Goal: Use online tool/utility: Utilize a website feature to perform a specific function

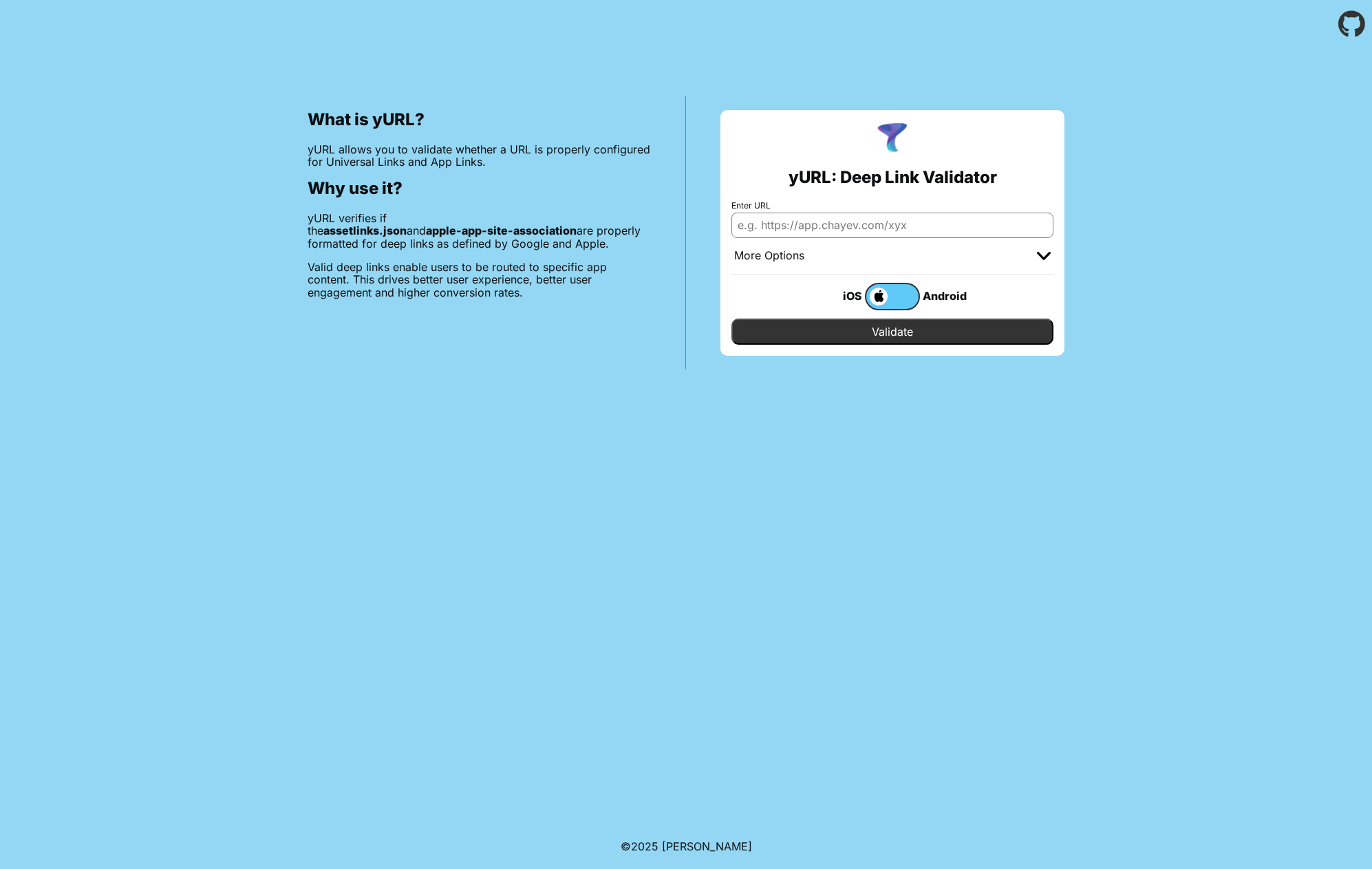
click at [904, 299] on label at bounding box center [891, 297] width 55 height 28
click at [0, 0] on input "checkbox" at bounding box center [0, 0] width 0 height 0
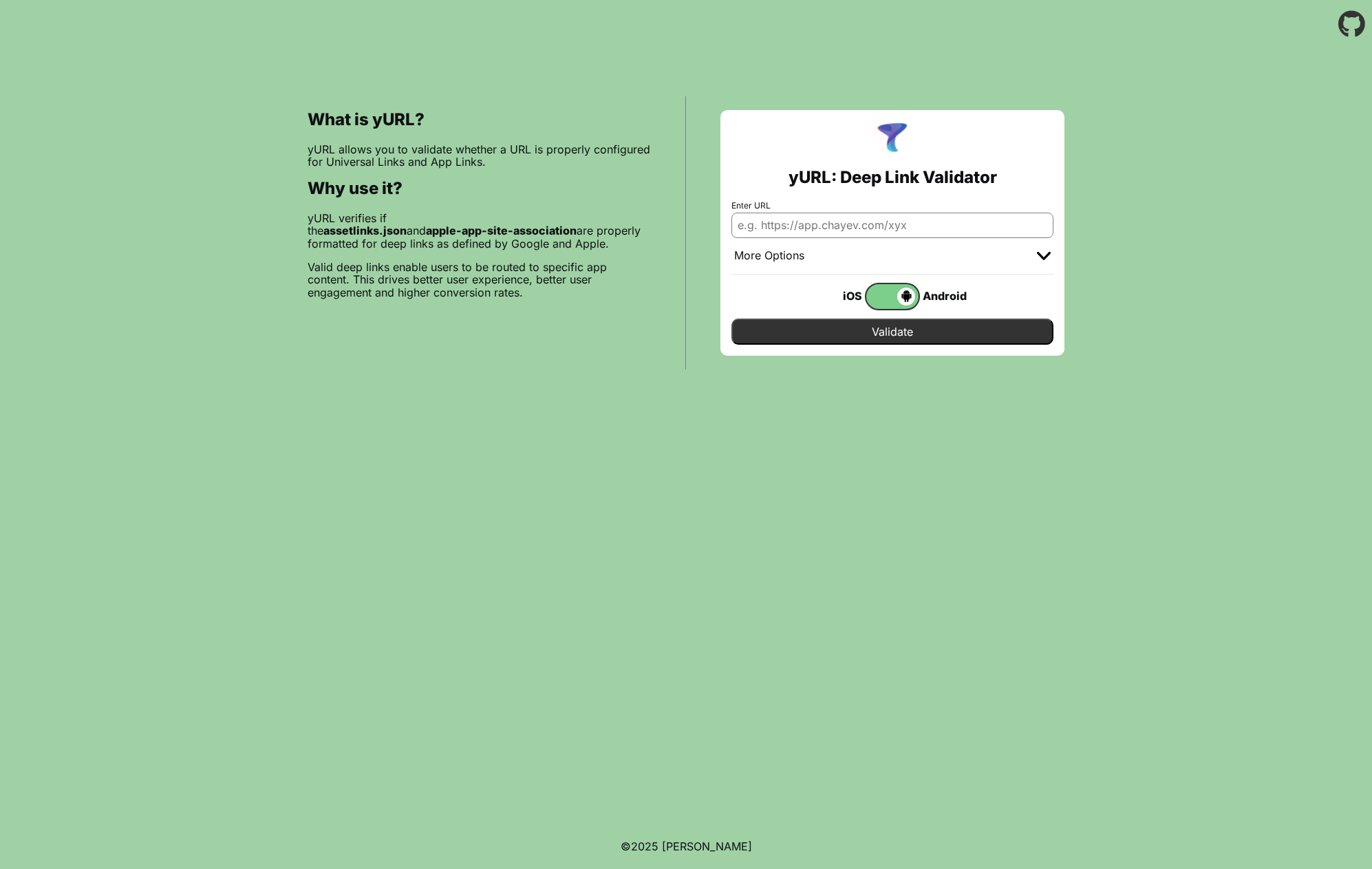
click at [835, 222] on input "Enter URL" at bounding box center [892, 225] width 322 height 25
type input "[DOMAIN_NAME]"
click at [900, 334] on input "Validate" at bounding box center [892, 331] width 322 height 26
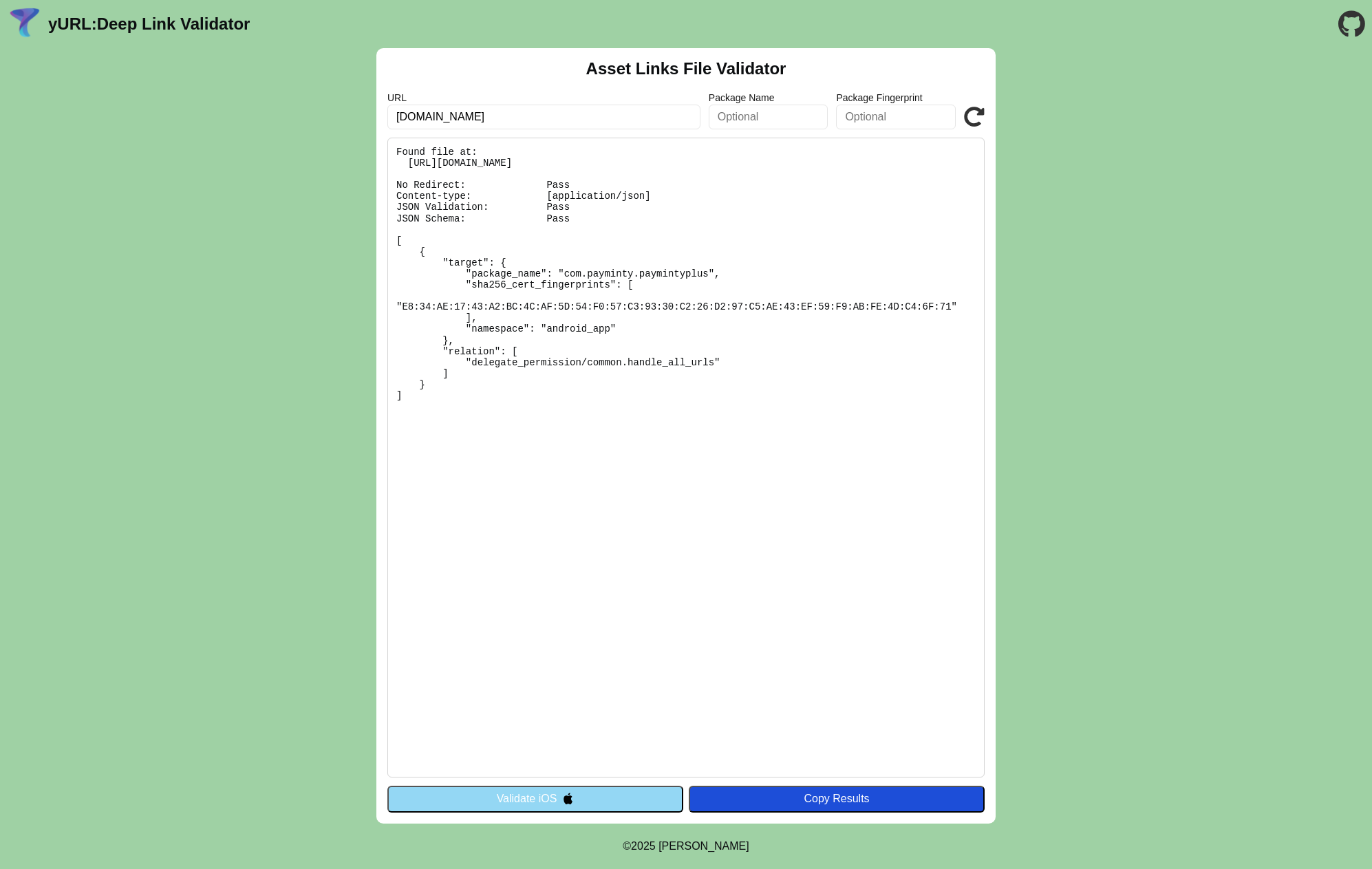
click at [867, 118] on input "text" at bounding box center [895, 117] width 120 height 25
paste input "E8:34:AE:17:43:A2:BC:4C:AF:5D:54:F0:57:C3:93:30:C2:26:D2:97:C5:AE:43:EF:59:F9:A…"
type input "E8:34:AE:17:43:A2:BC:4C:AF:5D:54:F0:57:C3:93:30:C2:26:D2:97:C5:AE:43:EF:59:F9:A…"
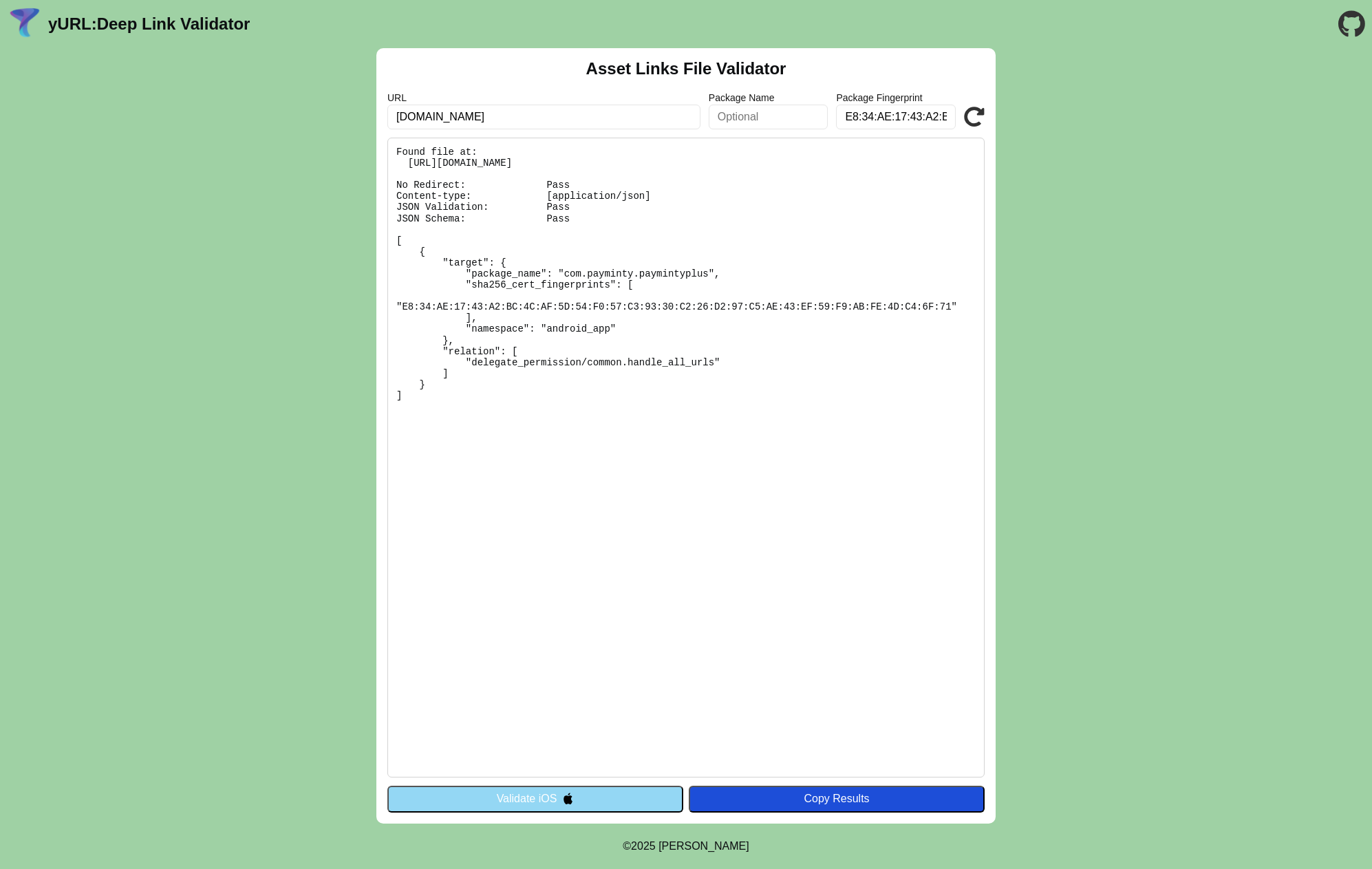
click at [729, 116] on input "text" at bounding box center [768, 117] width 120 height 25
paste input "com.payminty.paymintyplus"
type input "com.payminty.paymintyplus"
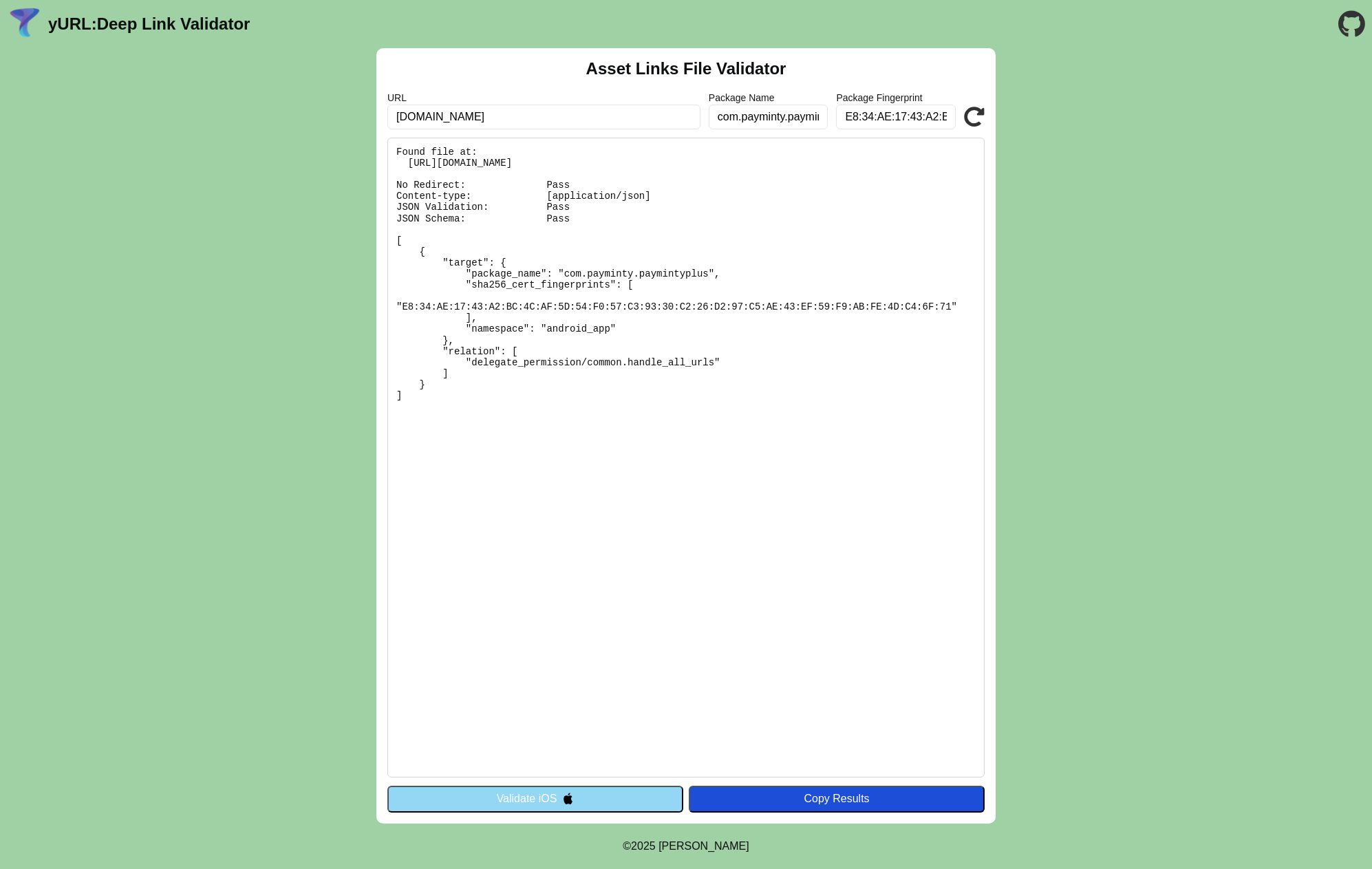
click at [977, 118] on icon at bounding box center [974, 117] width 20 height 20
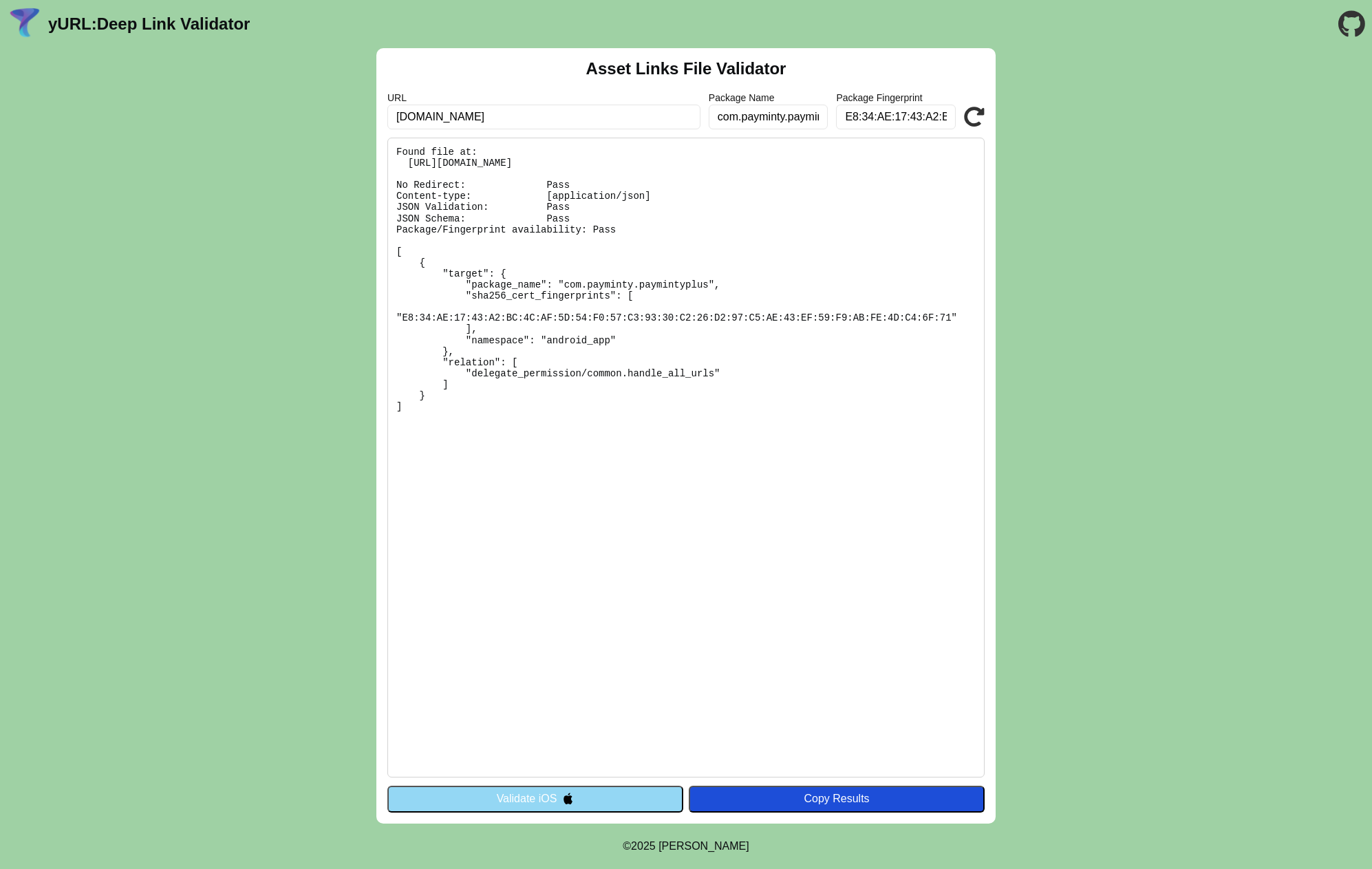
click at [599, 797] on button "Validate iOS" at bounding box center [535, 798] width 296 height 26
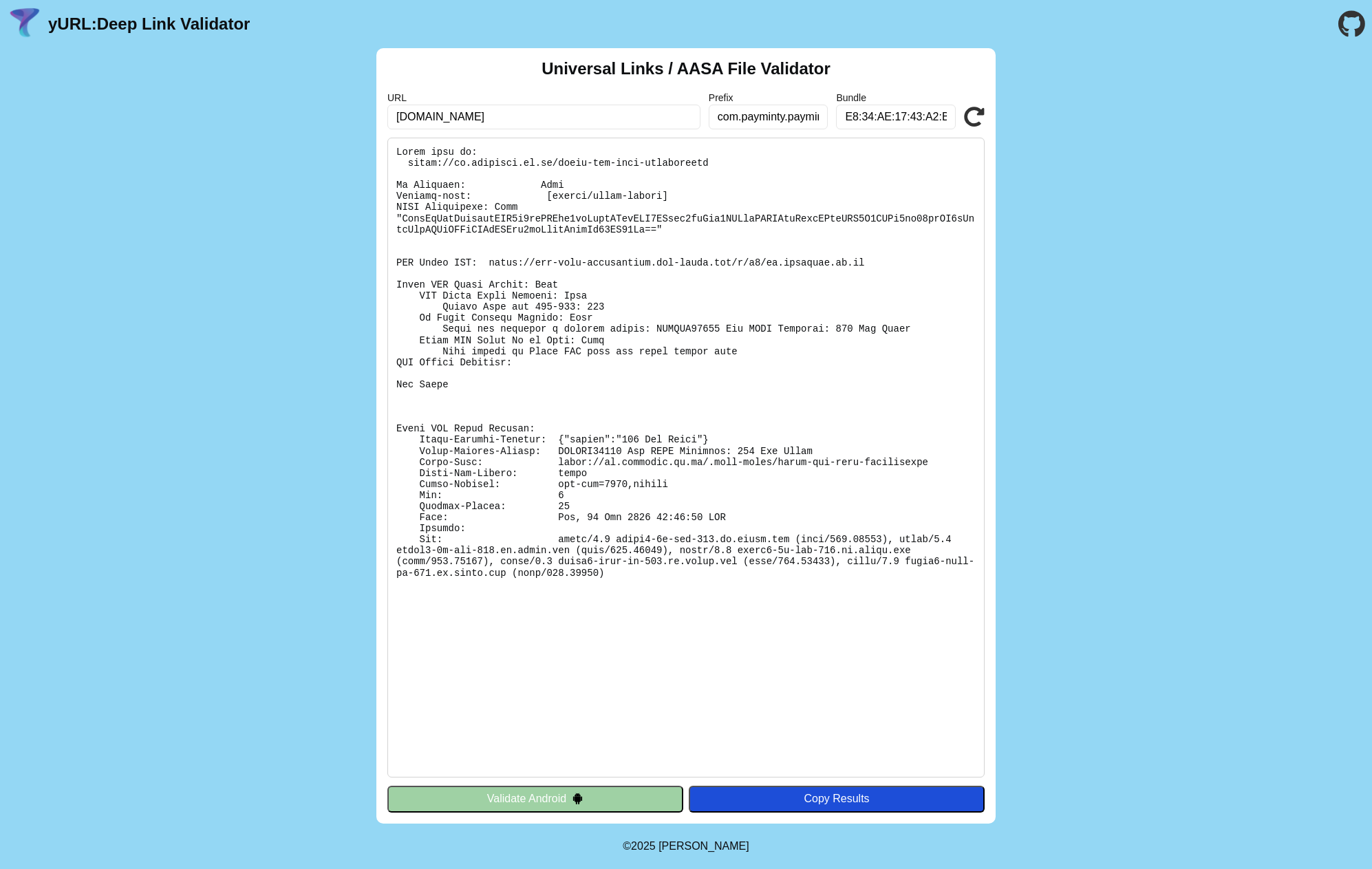
click at [974, 115] on icon at bounding box center [974, 117] width 20 height 20
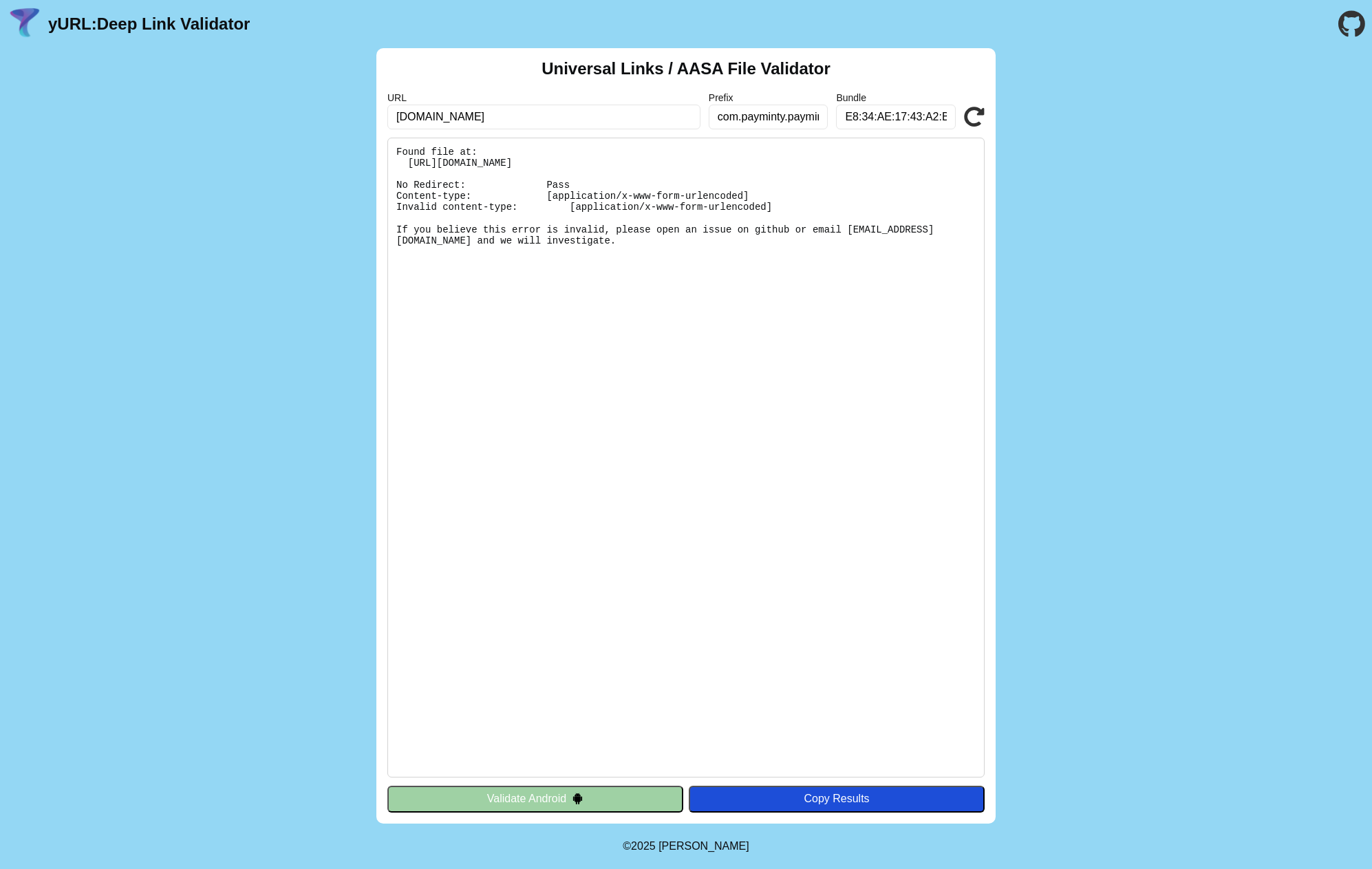
click at [560, 368] on pre "Found file at: https://go.payminty.co.nz/.well-known/apple-app-site-association…" at bounding box center [685, 457] width 597 height 640
click at [978, 118] on icon at bounding box center [974, 117] width 20 height 20
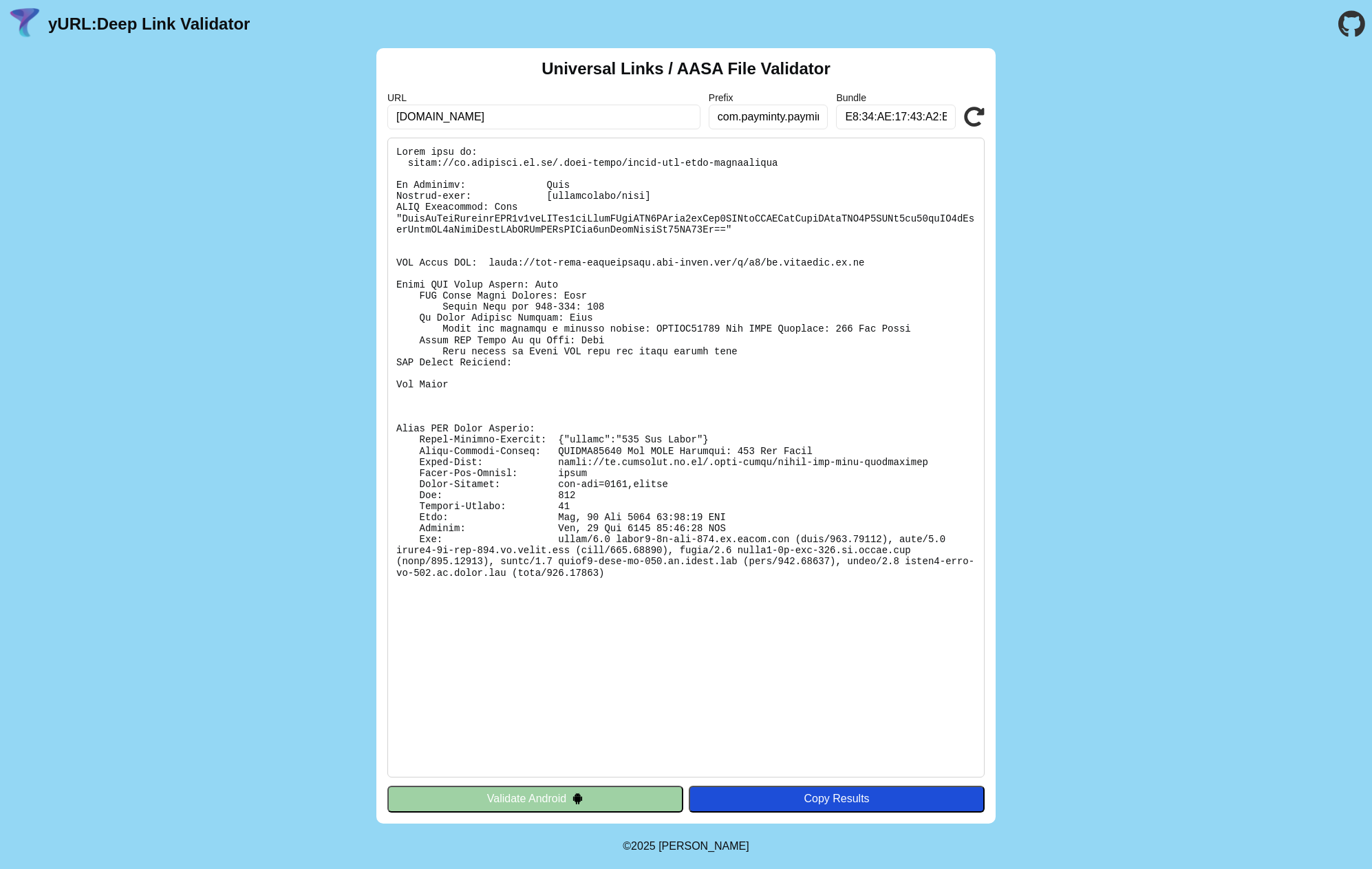
click at [978, 119] on icon at bounding box center [974, 117] width 20 height 20
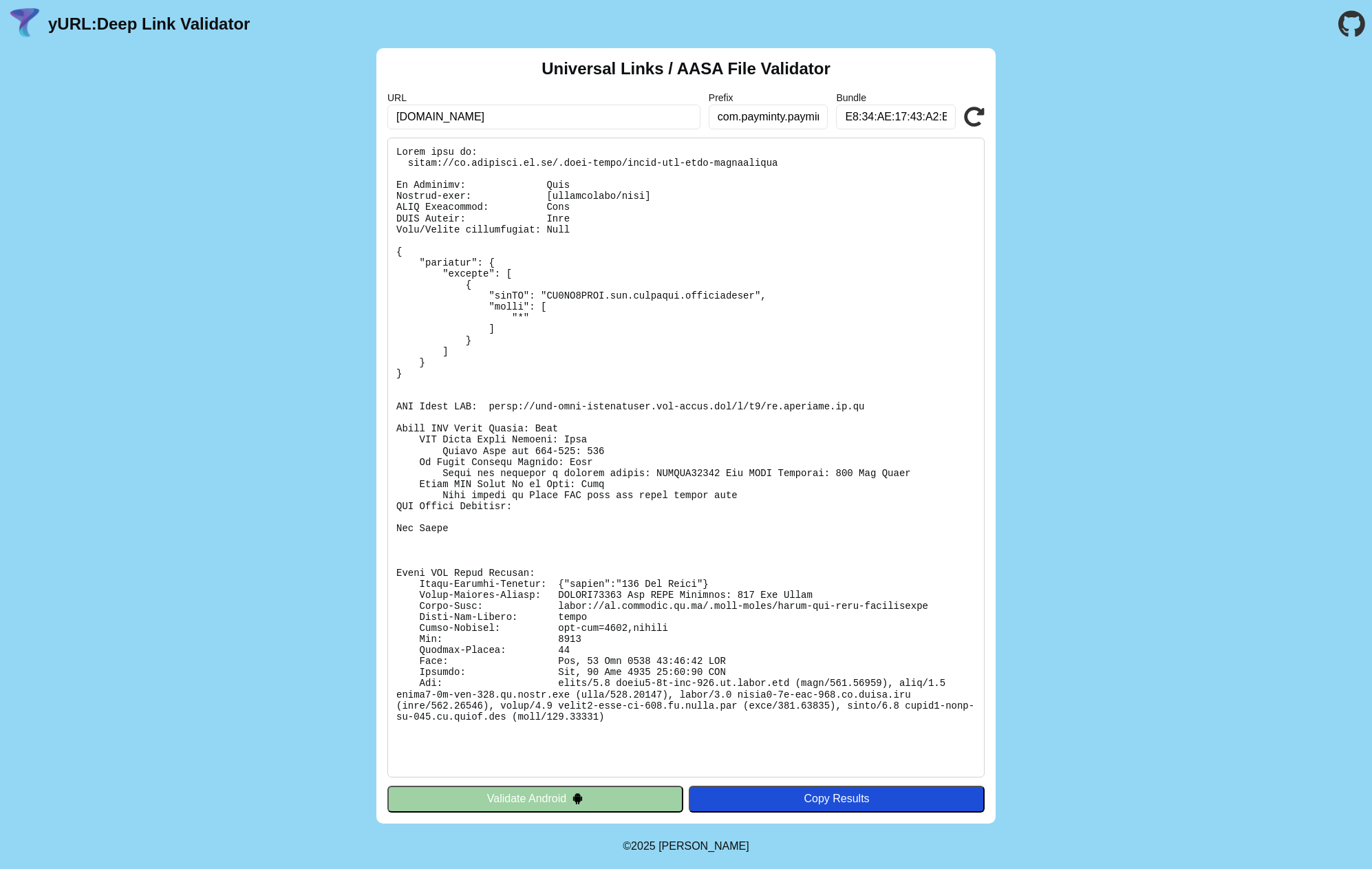
click at [752, 116] on input "com.payminty.paymintyplus" at bounding box center [768, 117] width 120 height 25
click at [877, 122] on input "E8:34:AE:17:43:A2:BC:4C:AF:5D:54:F0:57:C3:93:30:C2:26:D2:97:C5:AE:43:EF:59:F9:A…" at bounding box center [895, 117] width 120 height 25
paste input "com.payminty.paymintyplus"
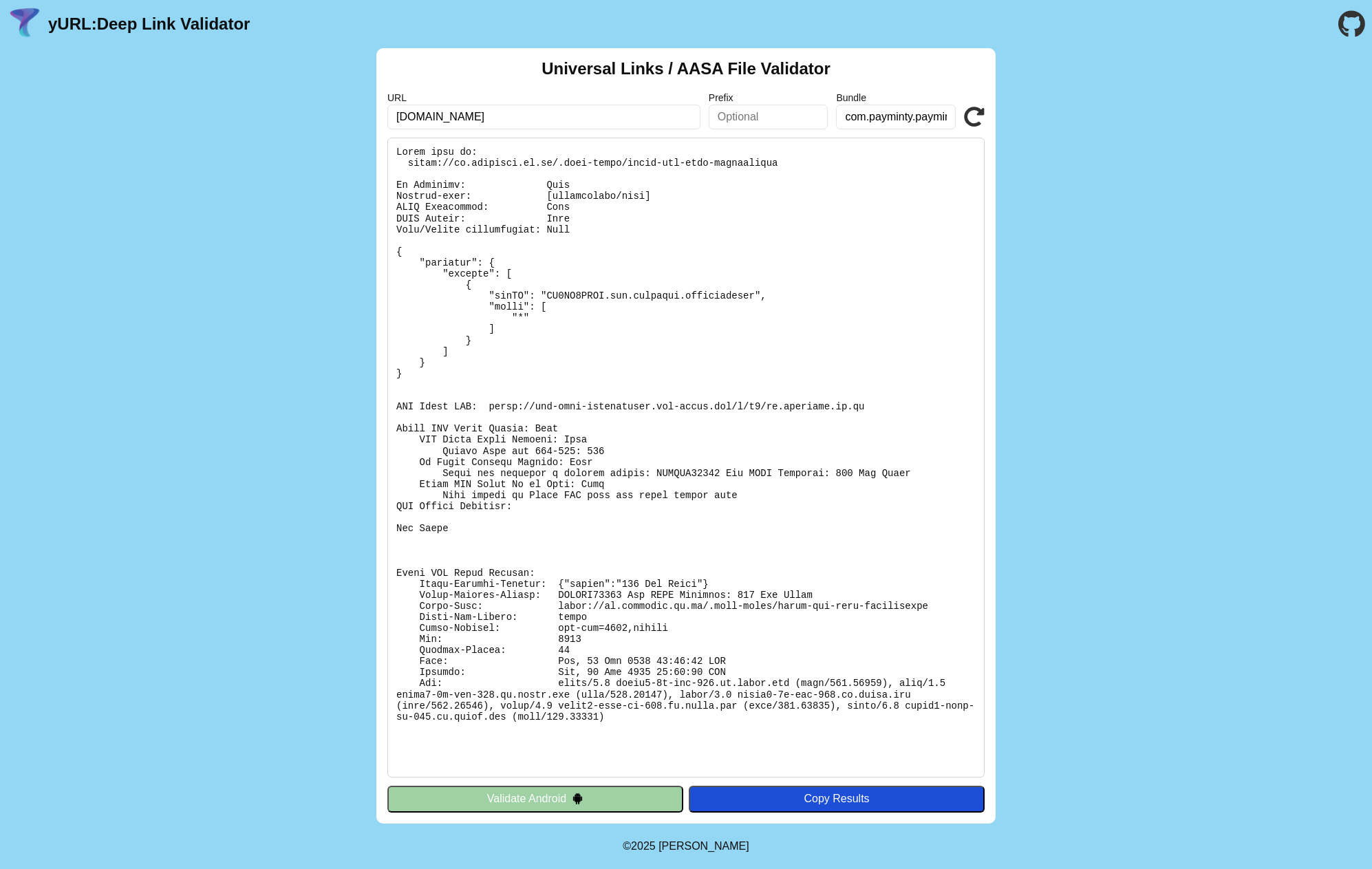
scroll to position [0, 32]
type input "com.payminty.paymintyplus"
click at [763, 118] on input "text" at bounding box center [768, 117] width 120 height 25
click at [747, 111] on input "text" at bounding box center [768, 117] width 120 height 25
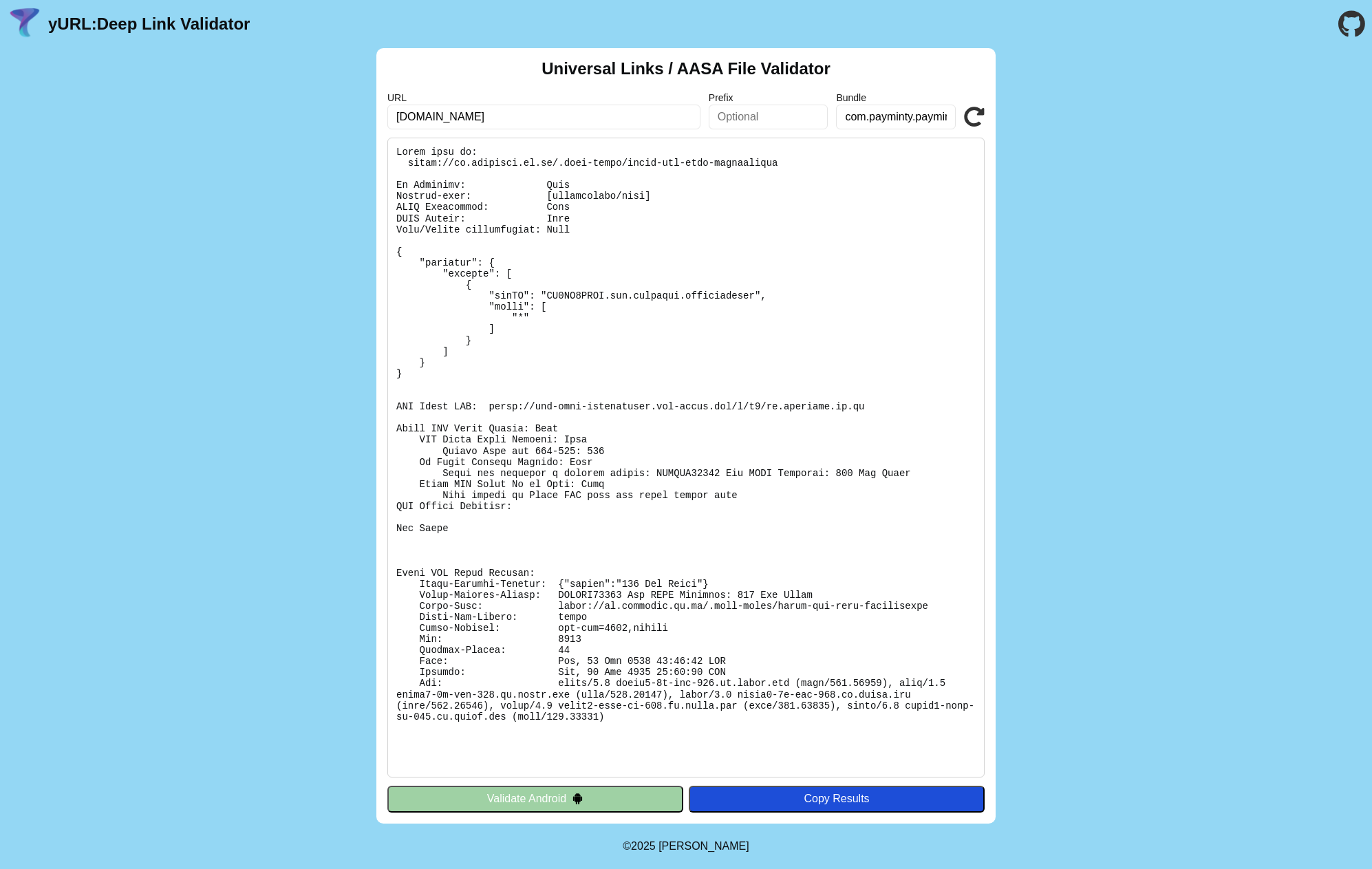
paste input "QJ2MT5GBGV"
type input "QJ2MT5GBGV"
click at [973, 121] on icon at bounding box center [974, 117] width 20 height 20
